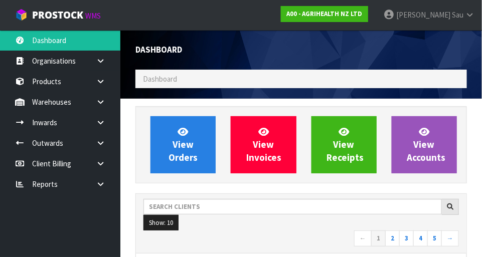
scroll to position [791, 347]
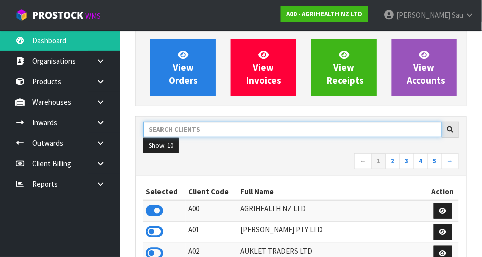
click at [217, 132] on input "text" at bounding box center [292, 130] width 298 height 16
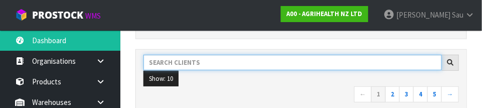
scroll to position [147, 0]
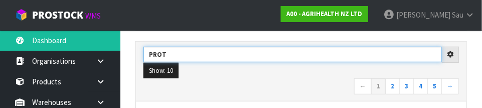
type input "PROT"
type input "PROTECT"
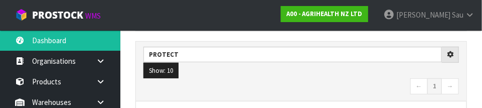
click at [218, 92] on nav "← 1 →" at bounding box center [300, 87] width 315 height 18
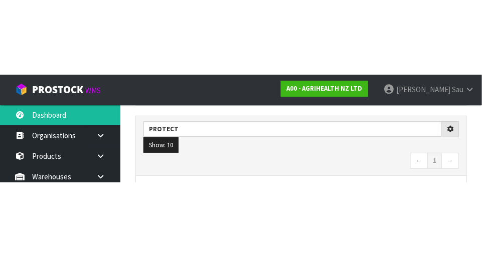
scroll to position [152, 0]
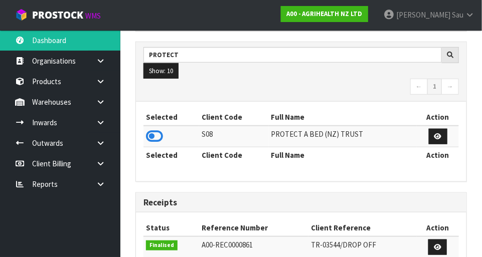
click at [158, 137] on icon at bounding box center [154, 136] width 17 height 15
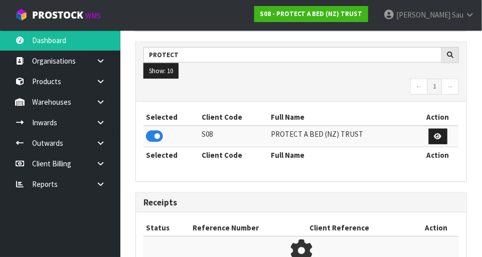
scroll to position [658, 347]
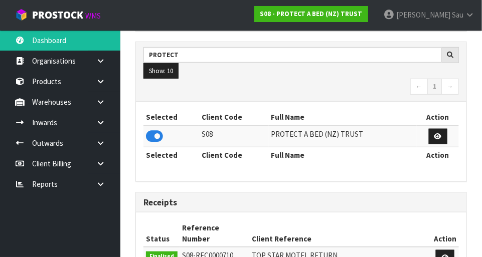
click at [97, 104] on icon at bounding box center [101, 102] width 10 height 8
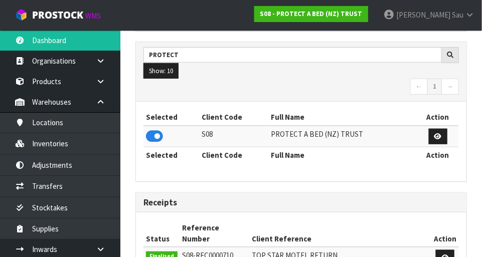
scroll to position [834, 347]
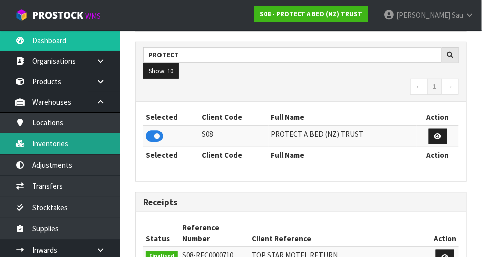
click at [58, 141] on link "Inventories" at bounding box center [60, 143] width 120 height 21
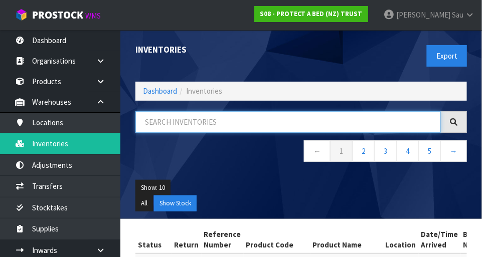
click at [209, 124] on input "text" at bounding box center [287, 122] width 305 height 22
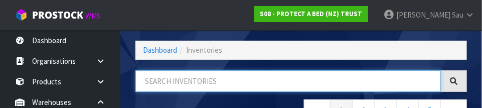
scroll to position [68, 0]
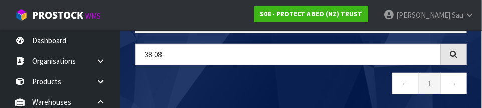
click at [200, 82] on nav "← 1 →" at bounding box center [300, 85] width 331 height 25
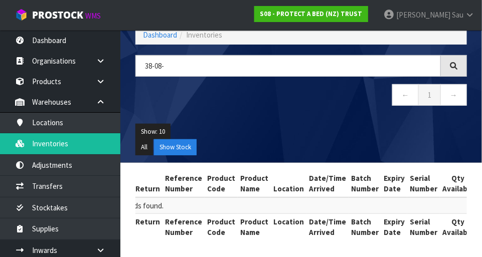
scroll to position [0, 0]
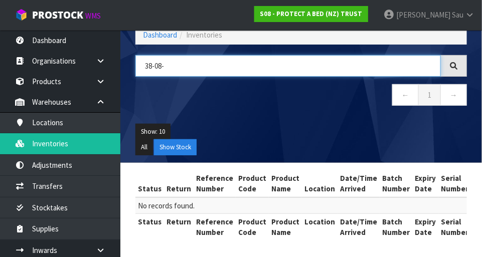
click at [194, 69] on input "38-08-" at bounding box center [287, 66] width 305 height 22
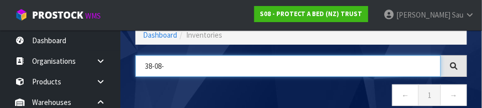
click at [146, 63] on input "38-08-" at bounding box center [287, 66] width 305 height 22
click at [154, 65] on input "38-08-" at bounding box center [287, 66] width 305 height 22
click at [158, 67] on input "38-08-" at bounding box center [287, 66] width 305 height 22
click at [151, 65] on input "38-08-" at bounding box center [287, 66] width 305 height 22
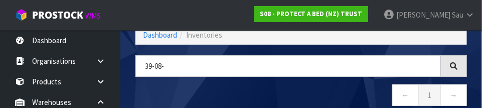
click at [303, 88] on nav "← 1 →" at bounding box center [300, 96] width 331 height 25
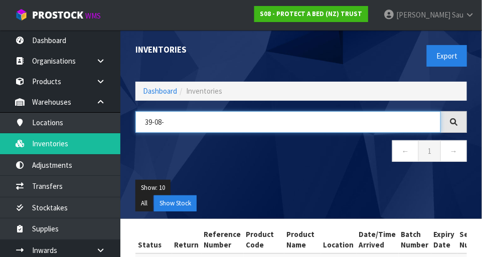
click at [187, 125] on input "39-08-" at bounding box center [287, 122] width 305 height 22
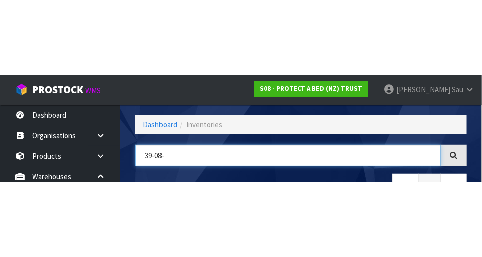
scroll to position [68, 0]
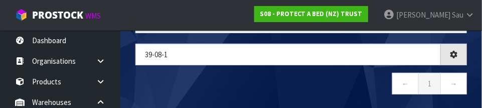
click at [163, 77] on nav "← 1 →" at bounding box center [300, 85] width 331 height 25
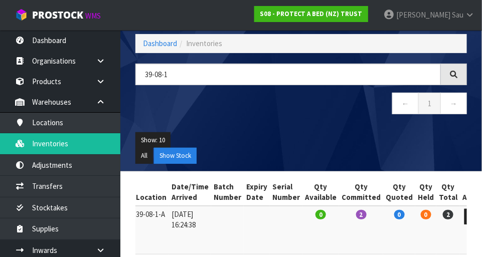
scroll to position [29, 0]
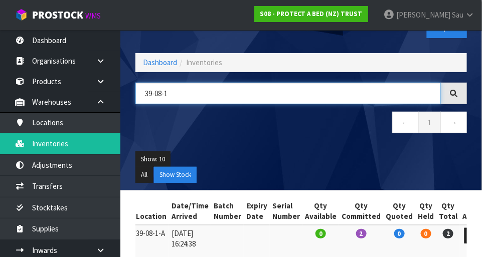
click at [201, 89] on input "39-08-1" at bounding box center [287, 94] width 305 height 22
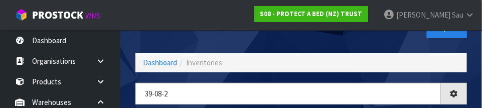
click at [180, 36] on div "Inventories Export" at bounding box center [301, 28] width 347 height 52
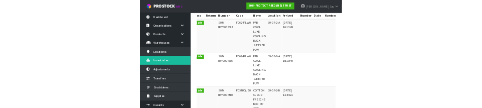
scroll to position [0, 0]
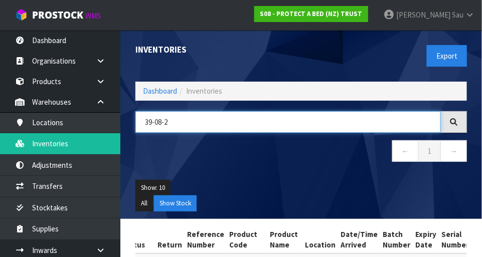
click at [205, 125] on input "39-08-2" at bounding box center [287, 122] width 305 height 22
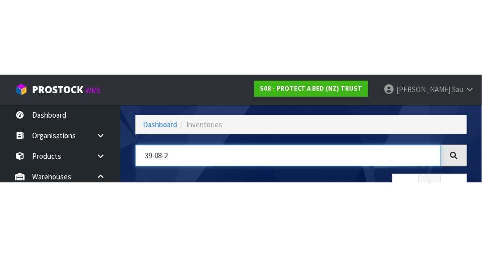
scroll to position [68, 0]
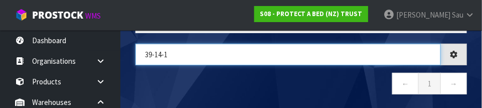
type input "39-14-1"
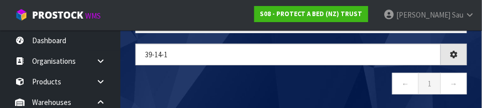
click at [198, 84] on nav "← 1 →" at bounding box center [300, 85] width 331 height 25
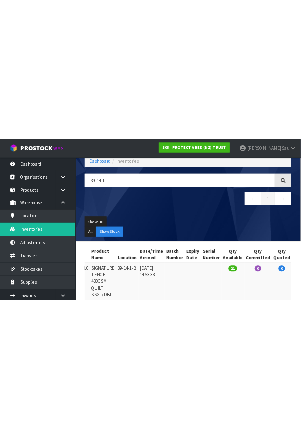
scroll to position [0, 0]
